Goal: Task Accomplishment & Management: Manage account settings

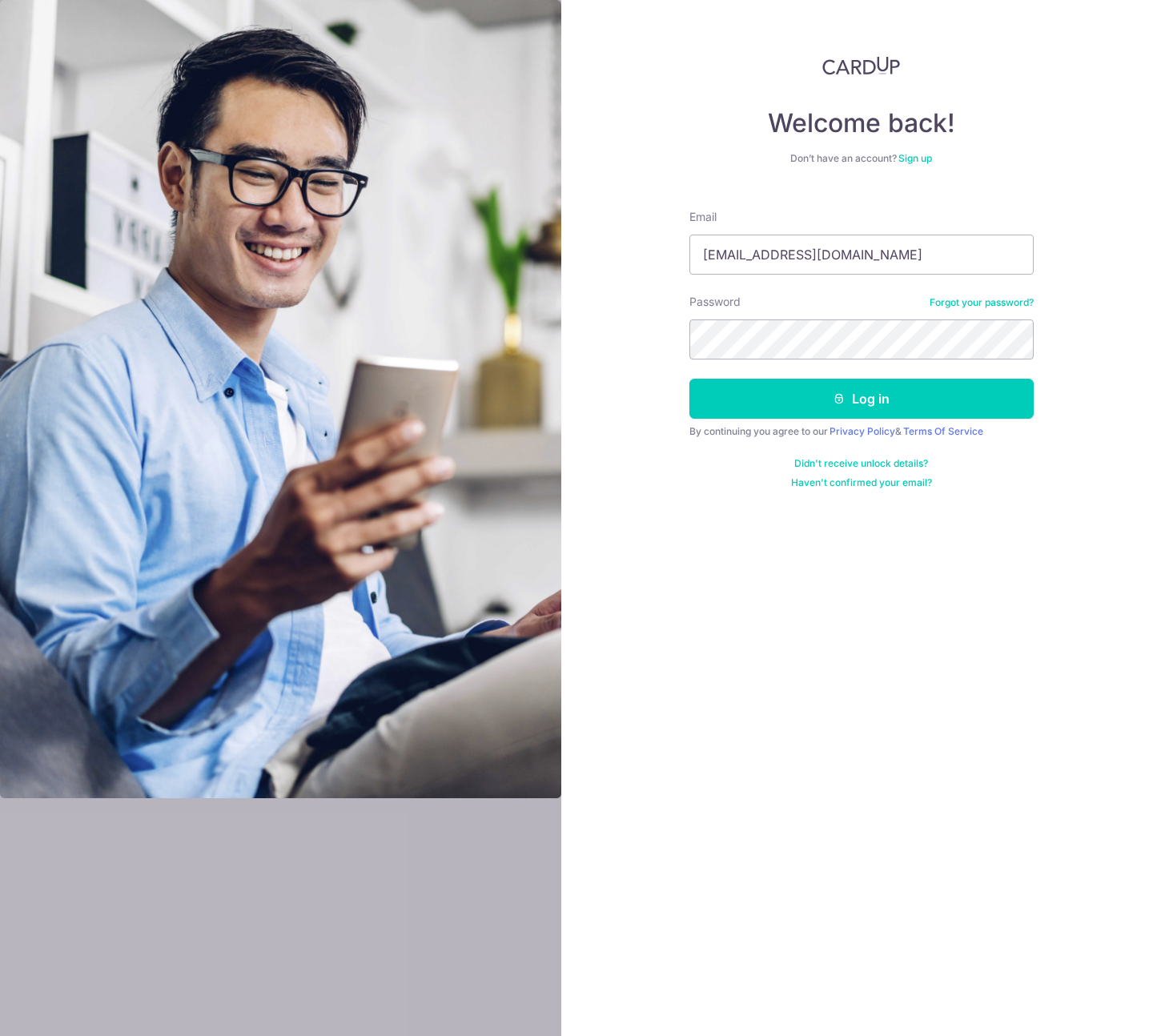
type input "shinju.koh@leshowplace.com"
click at [914, 393] on button "Log in" at bounding box center [862, 399] width 344 height 40
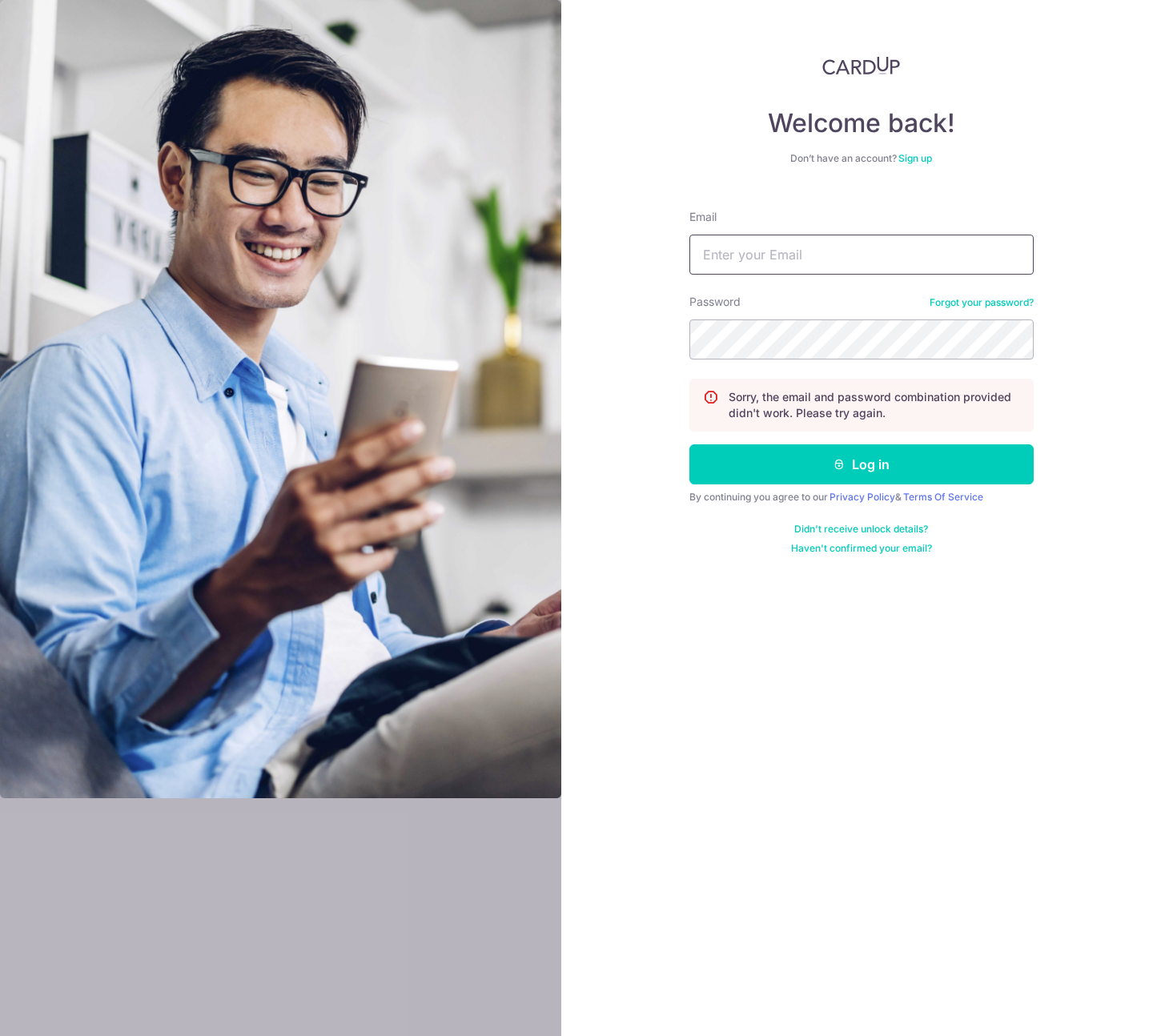
click at [820, 248] on input "Email" at bounding box center [862, 254] width 344 height 40
type input "shinju.koh@leshowplace.com"
click at [690, 445] on button "Log in" at bounding box center [862, 464] width 344 height 40
click at [776, 254] on input "Email" at bounding box center [862, 254] width 344 height 40
type input "[EMAIL_ADDRESS][DOMAIN_NAME]"
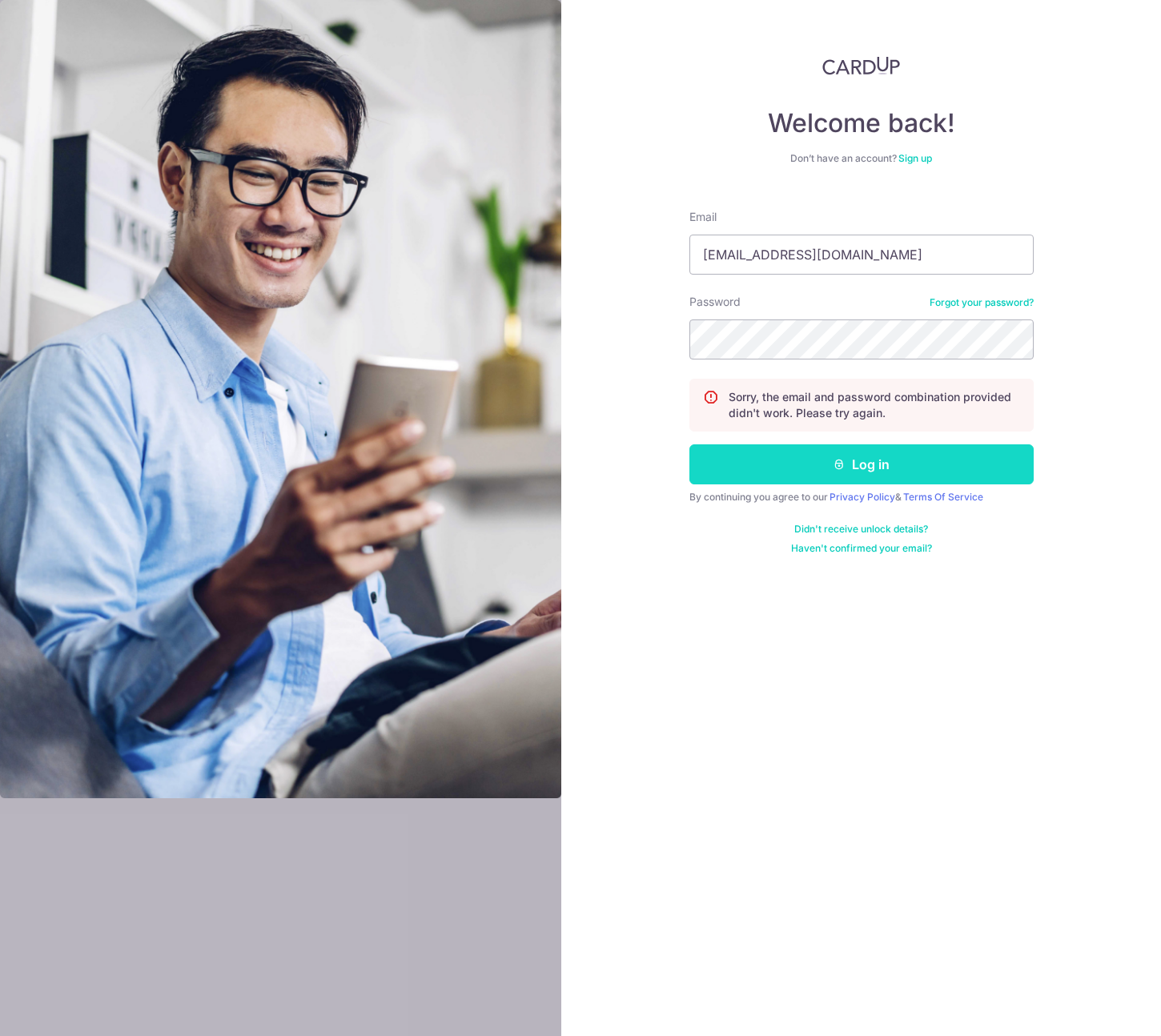
click at [930, 463] on button "Log in" at bounding box center [862, 464] width 344 height 40
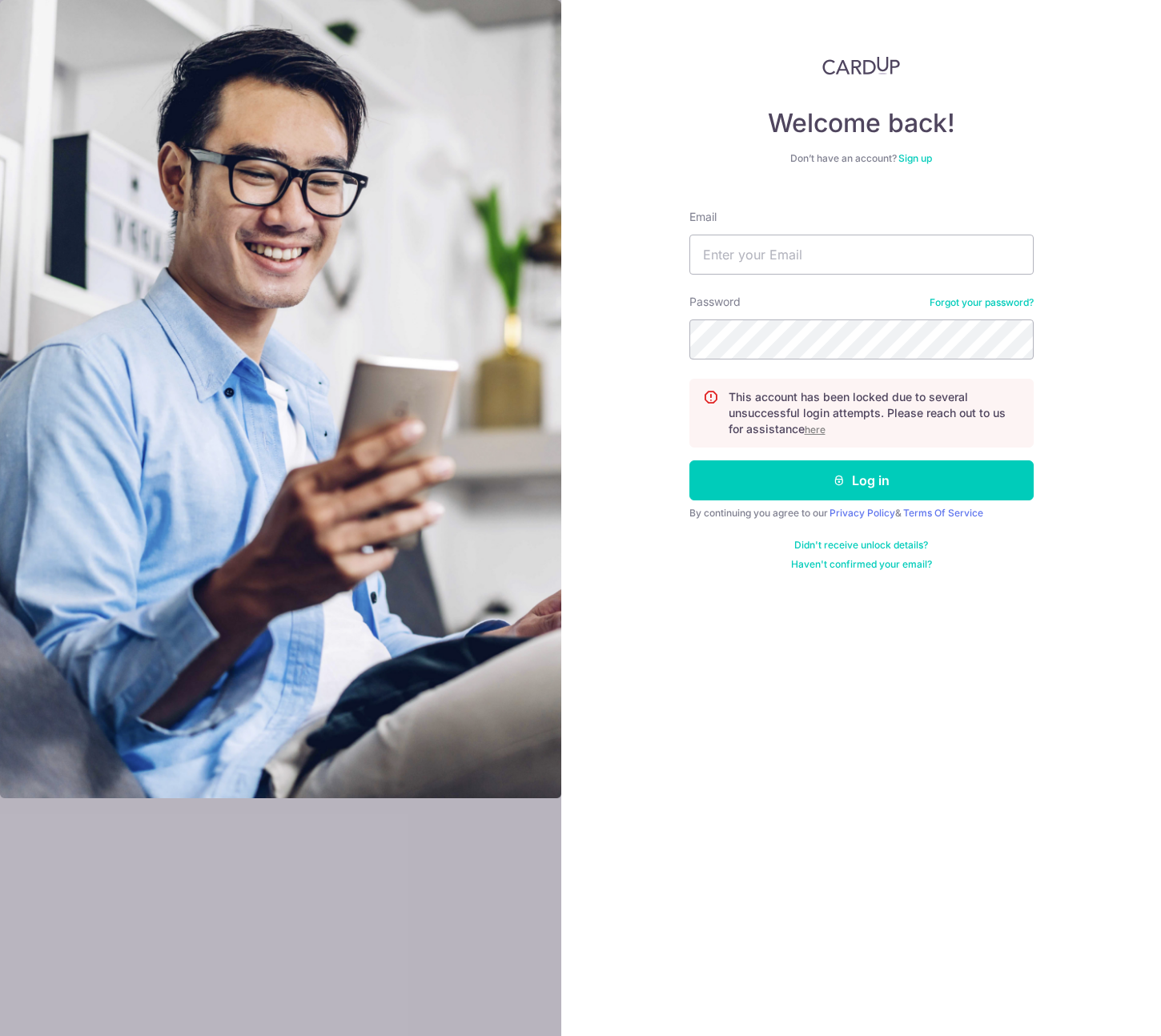
click at [816, 434] on u "here" at bounding box center [815, 429] width 21 height 12
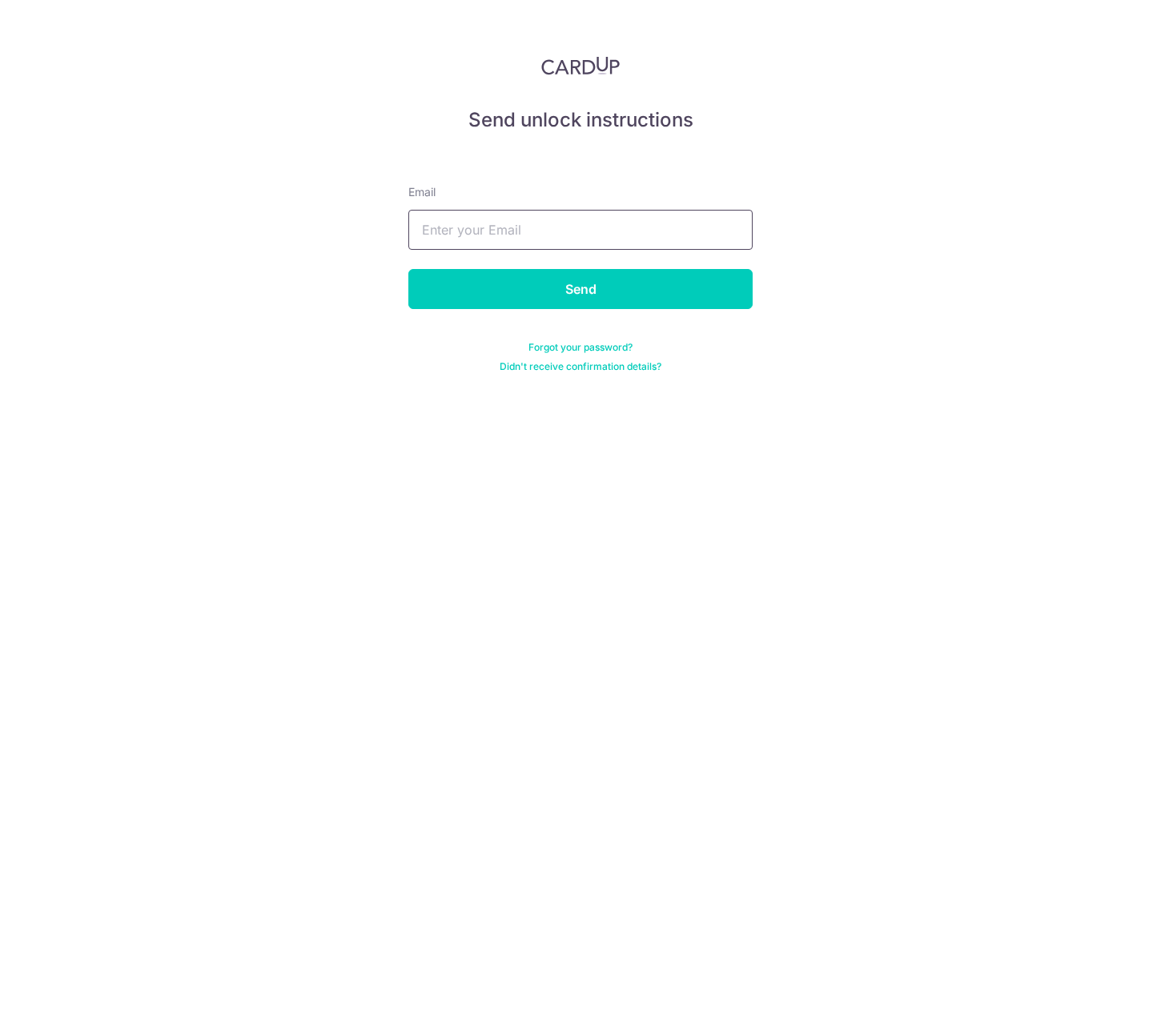
click at [637, 238] on input "text" at bounding box center [580, 230] width 344 height 40
type input "[EMAIL_ADDRESS][DOMAIN_NAME]"
click at [408, 269] on input "Send" at bounding box center [580, 289] width 344 height 40
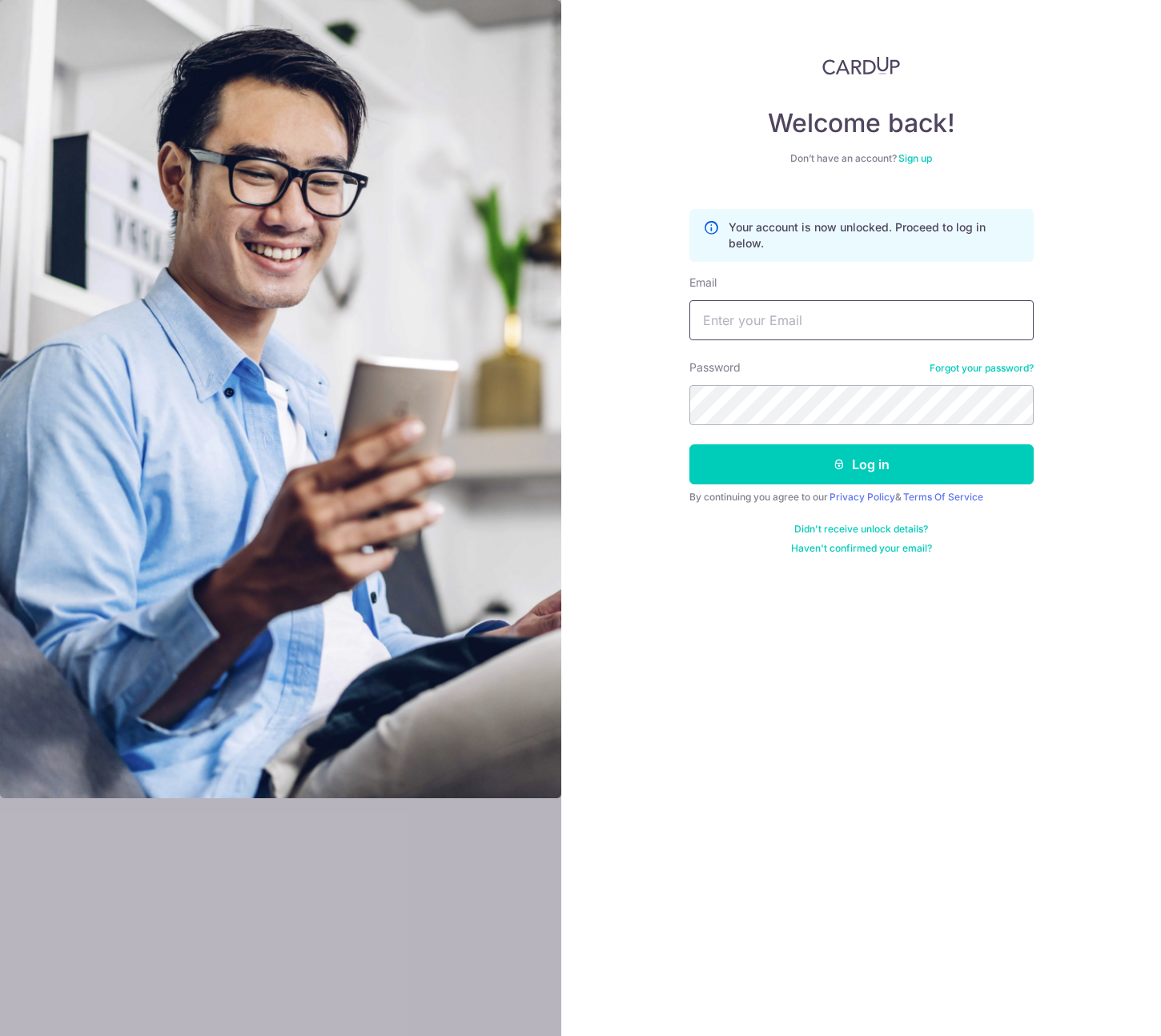
click at [800, 334] on input "Email" at bounding box center [862, 320] width 344 height 40
type input "[EMAIL_ADDRESS][DOMAIN_NAME]"
click at [690, 445] on button "Log in" at bounding box center [862, 464] width 344 height 40
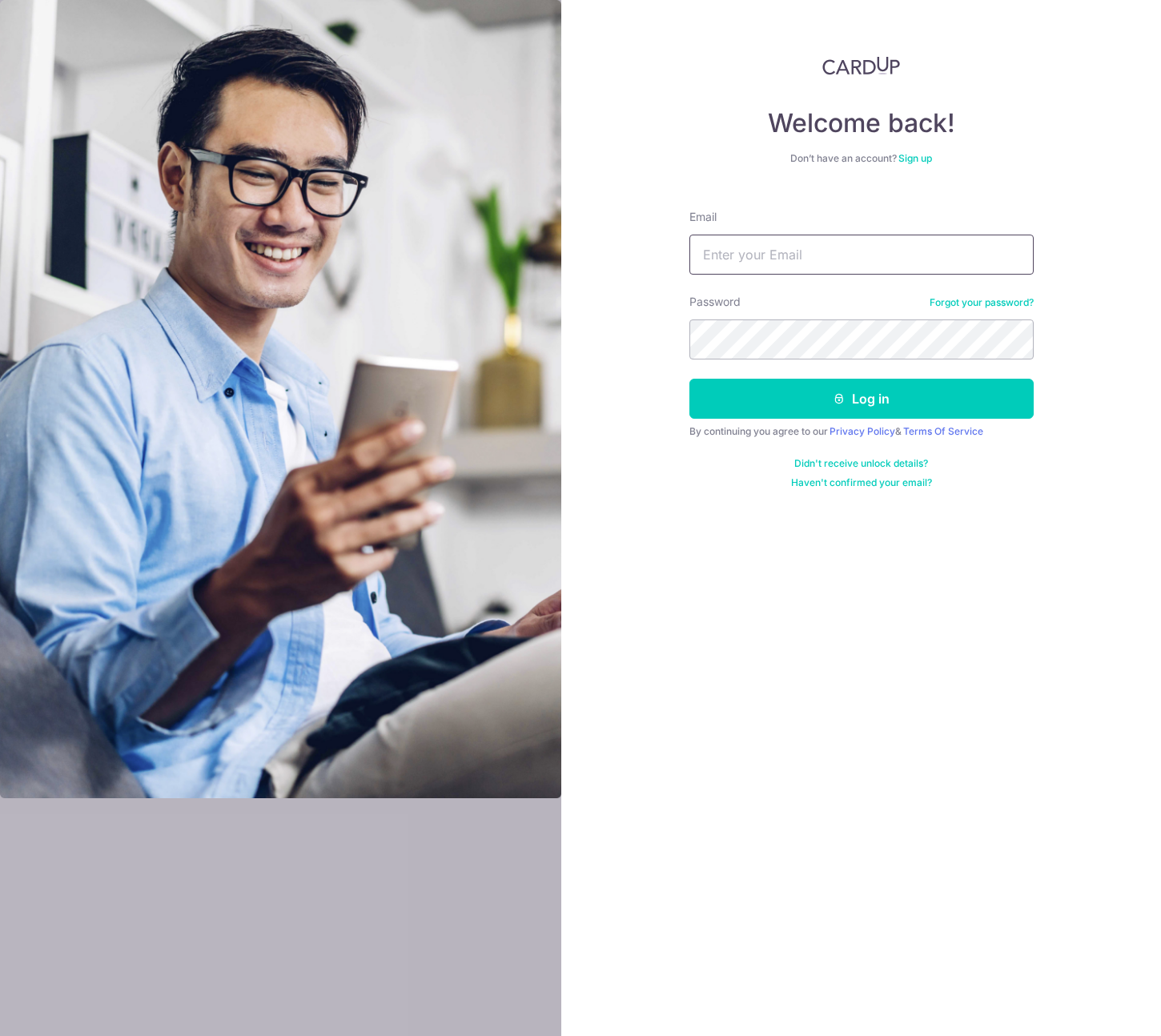
click at [865, 261] on input "Email" at bounding box center [862, 254] width 344 height 40
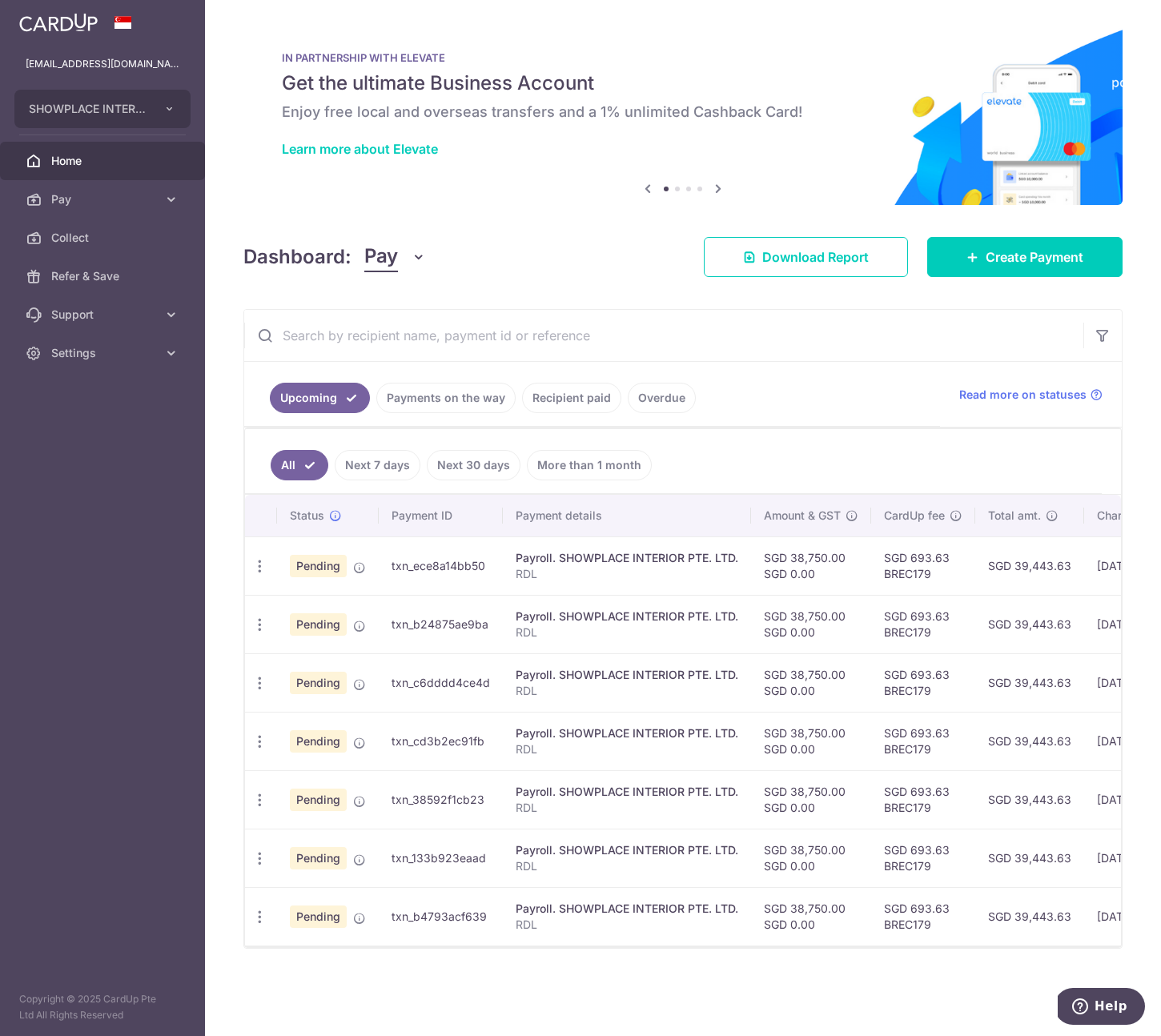
click at [436, 405] on link "Payments on the way" at bounding box center [445, 399] width 140 height 31
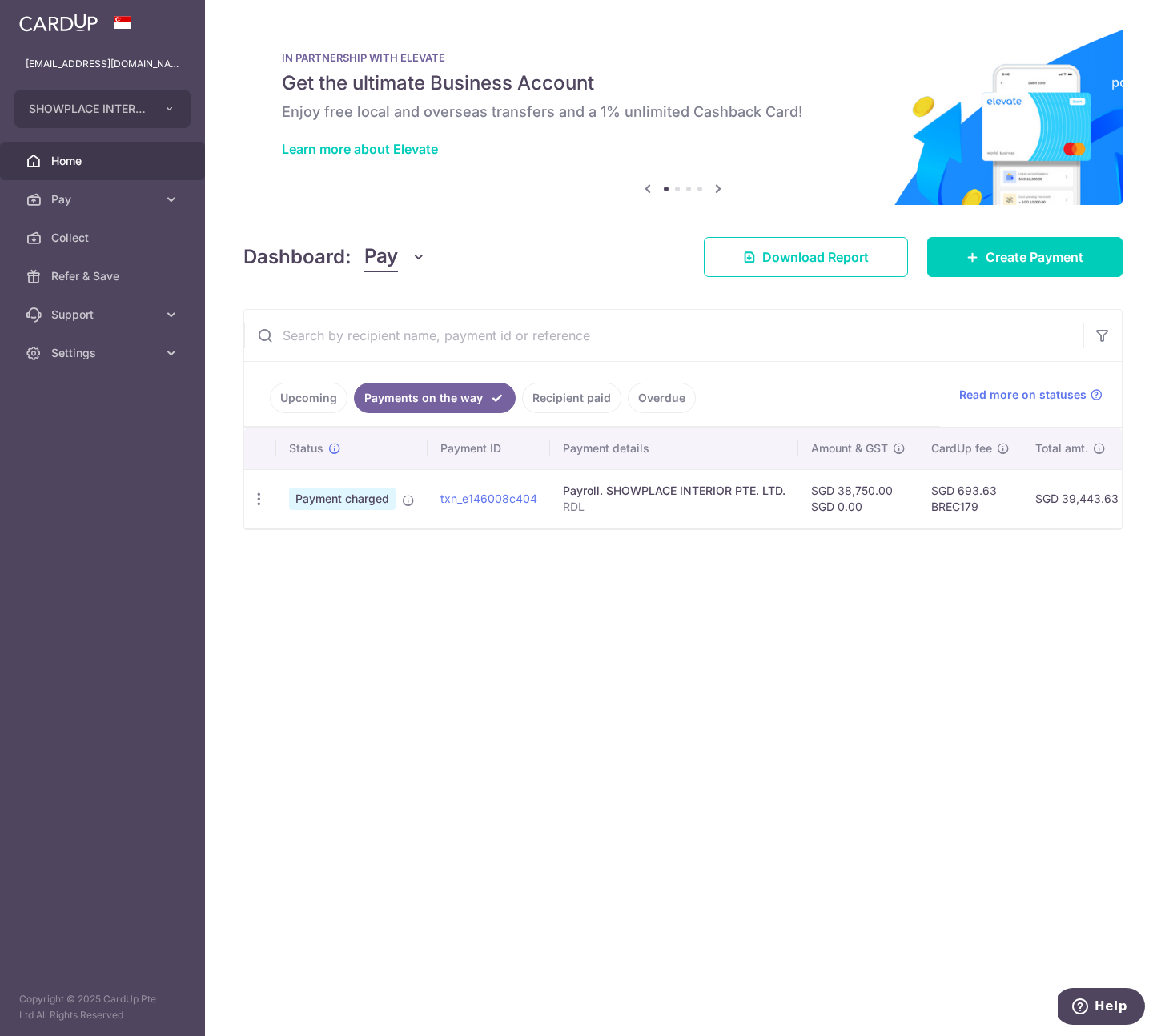
click at [306, 404] on link "Upcoming" at bounding box center [308, 399] width 78 height 31
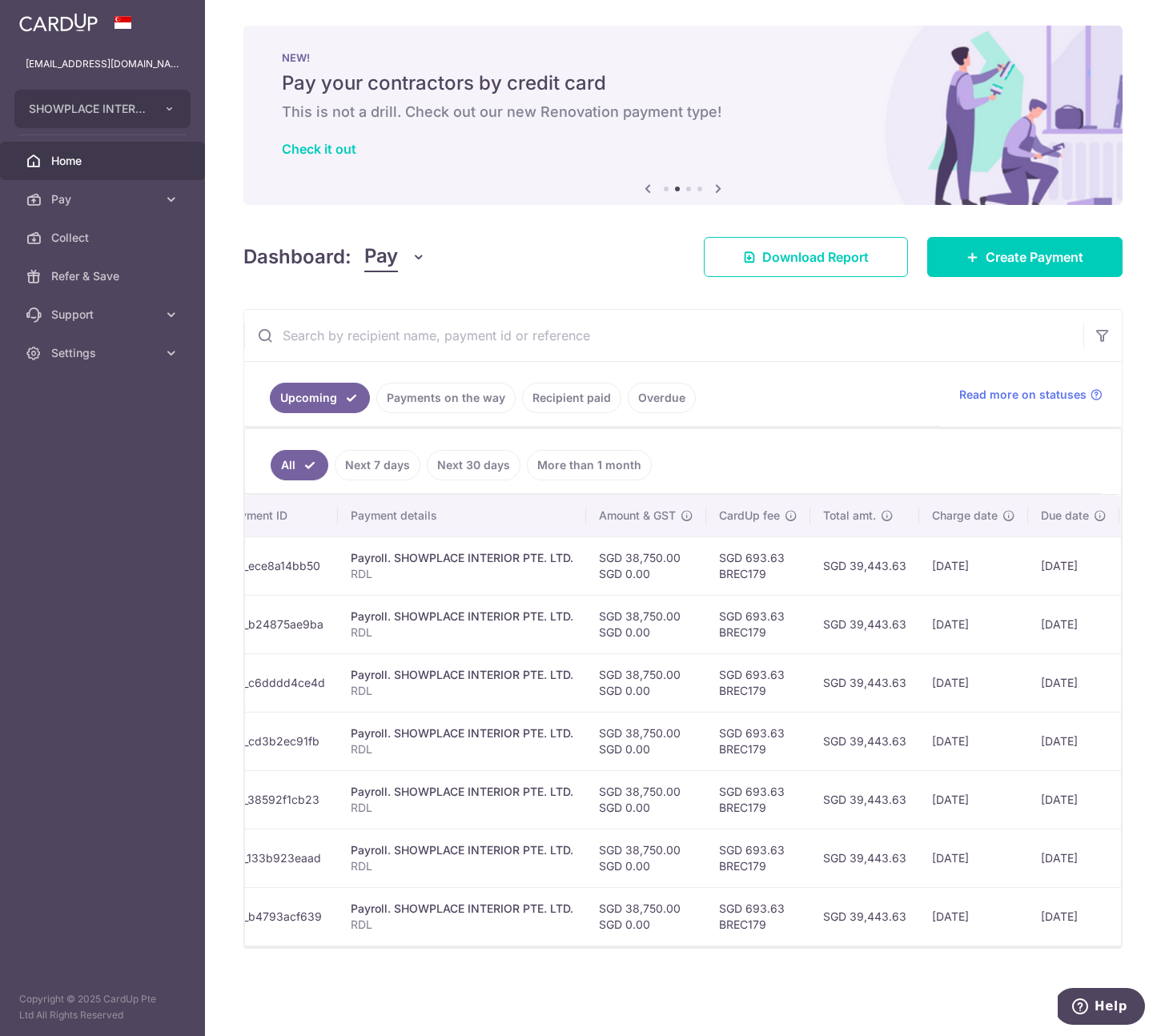
scroll to position [0, 278]
